Goal: Check status: Check status

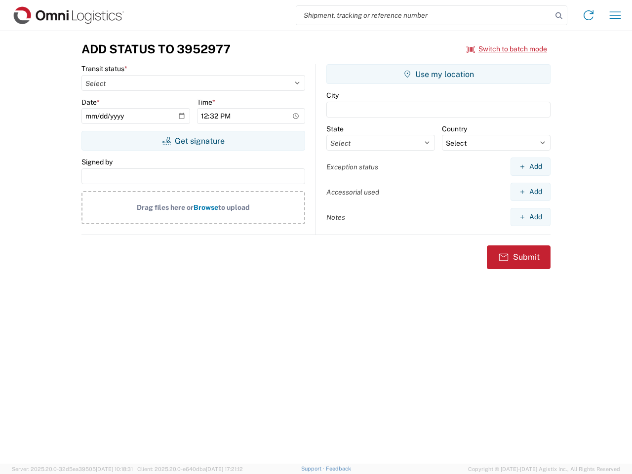
click at [424, 15] on input "search" at bounding box center [424, 15] width 256 height 19
click at [559, 16] on icon at bounding box center [559, 16] width 14 height 14
click at [589, 15] on icon at bounding box center [589, 15] width 16 height 16
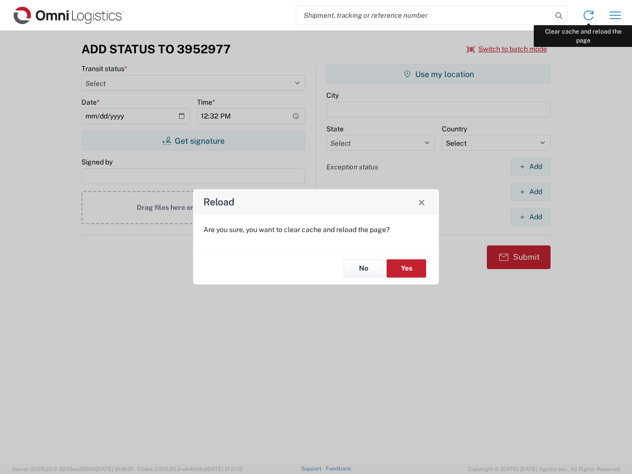
click at [615, 15] on div "Reload Are you sure, you want to clear cache and reload the page? No Yes" at bounding box center [316, 237] width 632 height 474
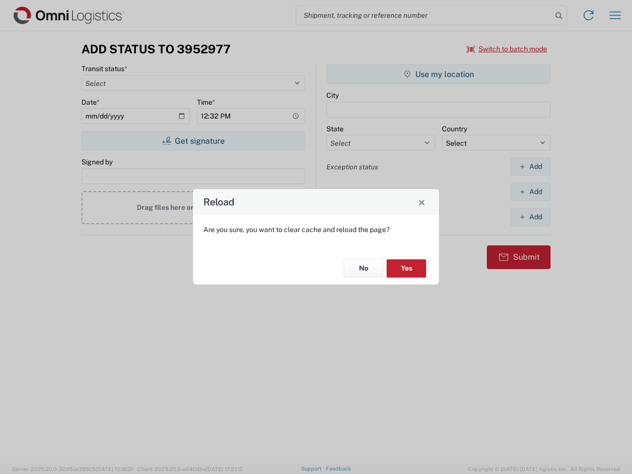
click at [507, 49] on div "Reload Are you sure, you want to clear cache and reload the page? No Yes" at bounding box center [316, 237] width 632 height 474
click at [193, 141] on div "Reload Are you sure, you want to clear cache and reload the page? No Yes" at bounding box center [316, 237] width 632 height 474
click at [438, 74] on div "Reload Are you sure, you want to clear cache and reload the page? No Yes" at bounding box center [316, 237] width 632 height 474
click at [530, 166] on div "Reload Are you sure, you want to clear cache and reload the page? No Yes" at bounding box center [316, 237] width 632 height 474
click at [530, 192] on div "Reload Are you sure, you want to clear cache and reload the page? No Yes" at bounding box center [316, 237] width 632 height 474
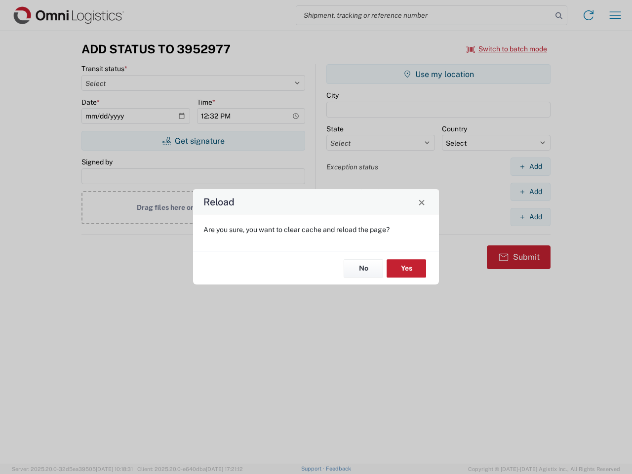
click at [530, 217] on div "Reload Are you sure, you want to clear cache and reload the page? No Yes" at bounding box center [316, 237] width 632 height 474
